Goal: Transaction & Acquisition: Purchase product/service

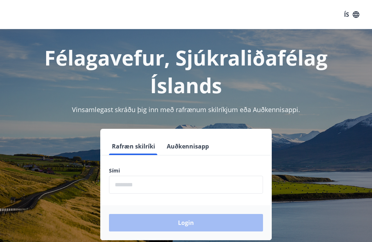
click at [123, 188] on input "phone" at bounding box center [186, 185] width 154 height 18
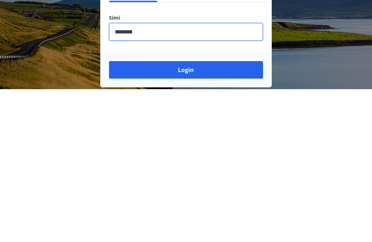
scroll to position [113, 0]
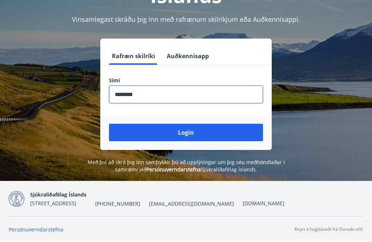
type input "********"
click at [188, 124] on button "Login" at bounding box center [186, 132] width 154 height 17
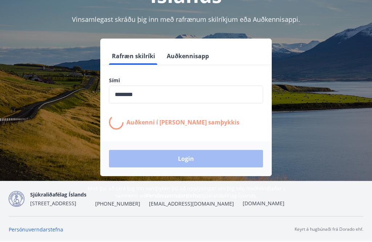
click at [195, 237] on div "Persónuverndarstefna Keyrt á hugbúnaði frá Dorado ehf." at bounding box center [186, 229] width 355 height 26
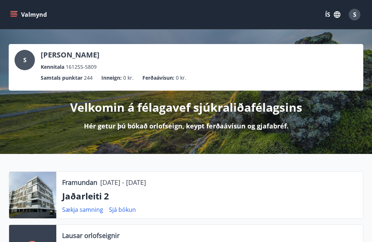
click at [22, 14] on button "Valmynd" at bounding box center [29, 14] width 41 height 13
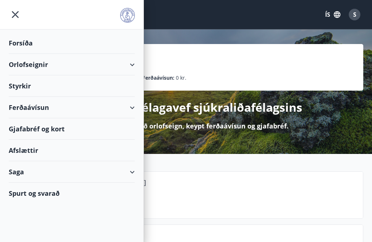
click at [109, 108] on div "Ferðaávísun" at bounding box center [72, 107] width 126 height 21
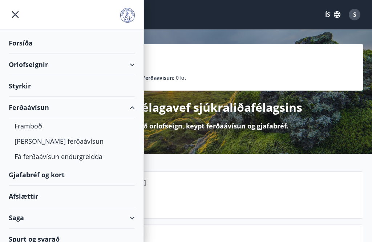
click at [65, 139] on div "[PERSON_NAME] ferðaávísun" at bounding box center [72, 140] width 115 height 15
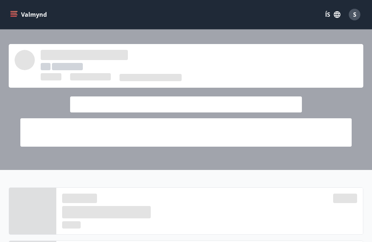
click at [18, 11] on button "Valmynd" at bounding box center [29, 14] width 41 height 13
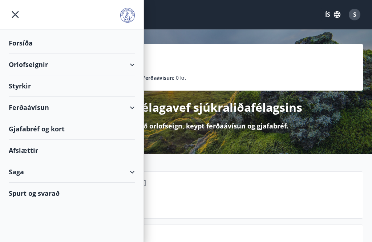
click at [100, 129] on div "Gjafabréf og kort" at bounding box center [72, 128] width 126 height 21
